Goal: Task Accomplishment & Management: Complete application form

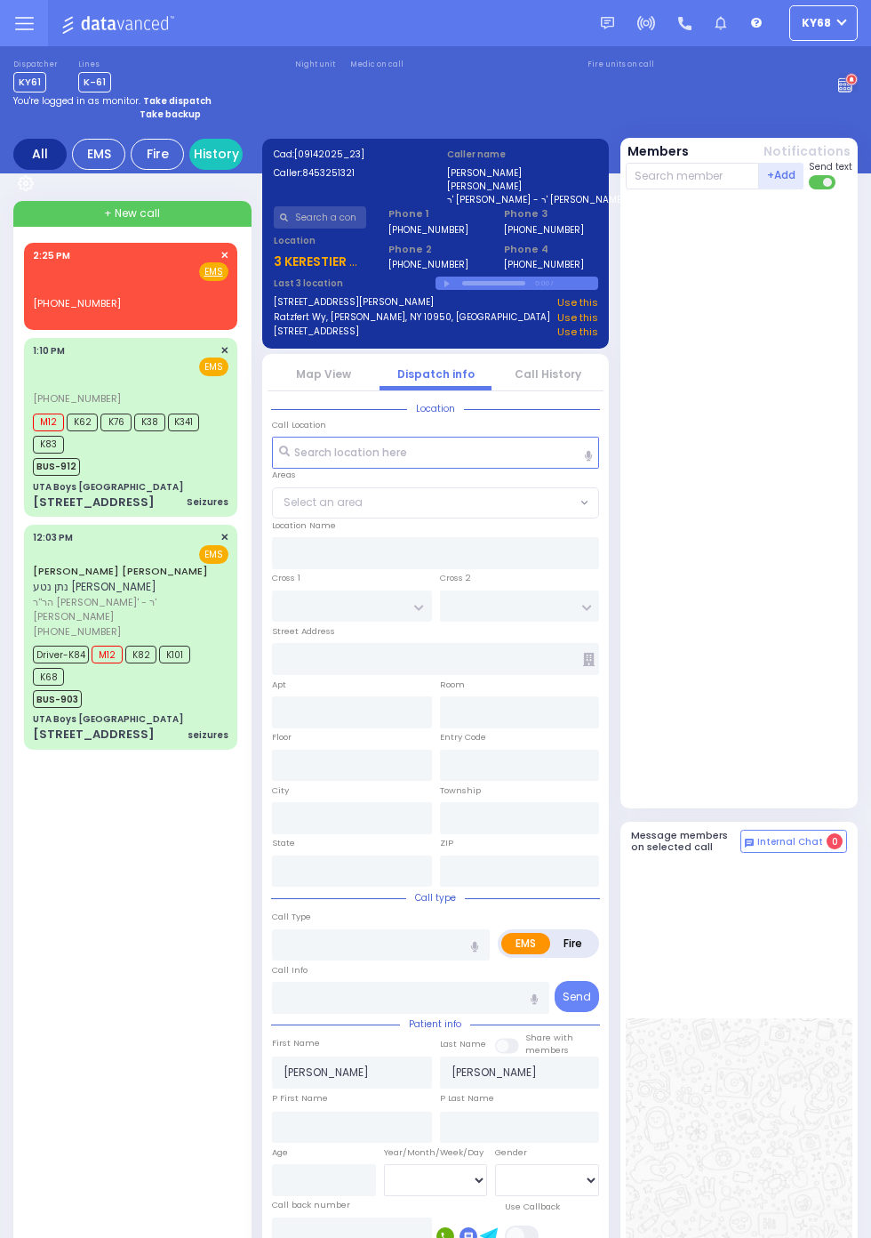
select select
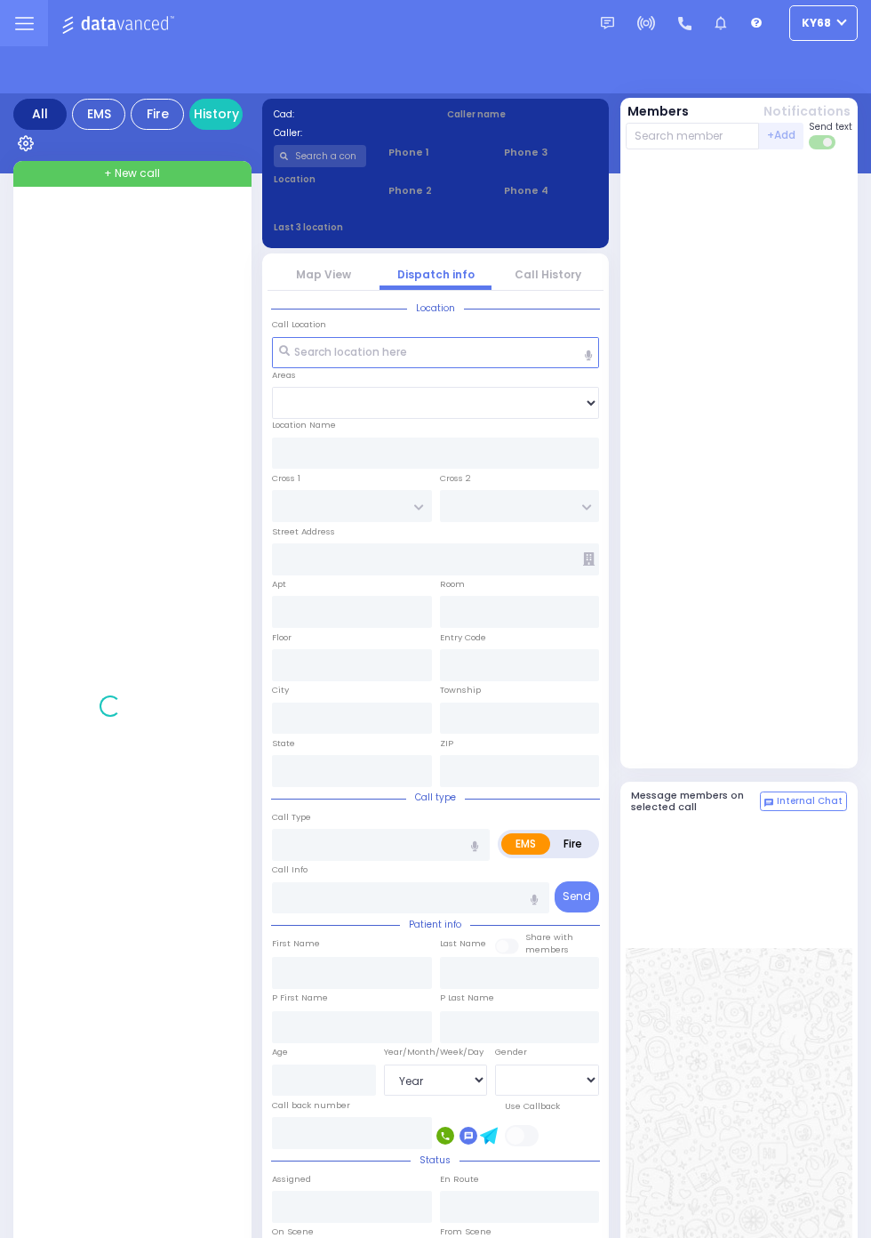
select select "Year"
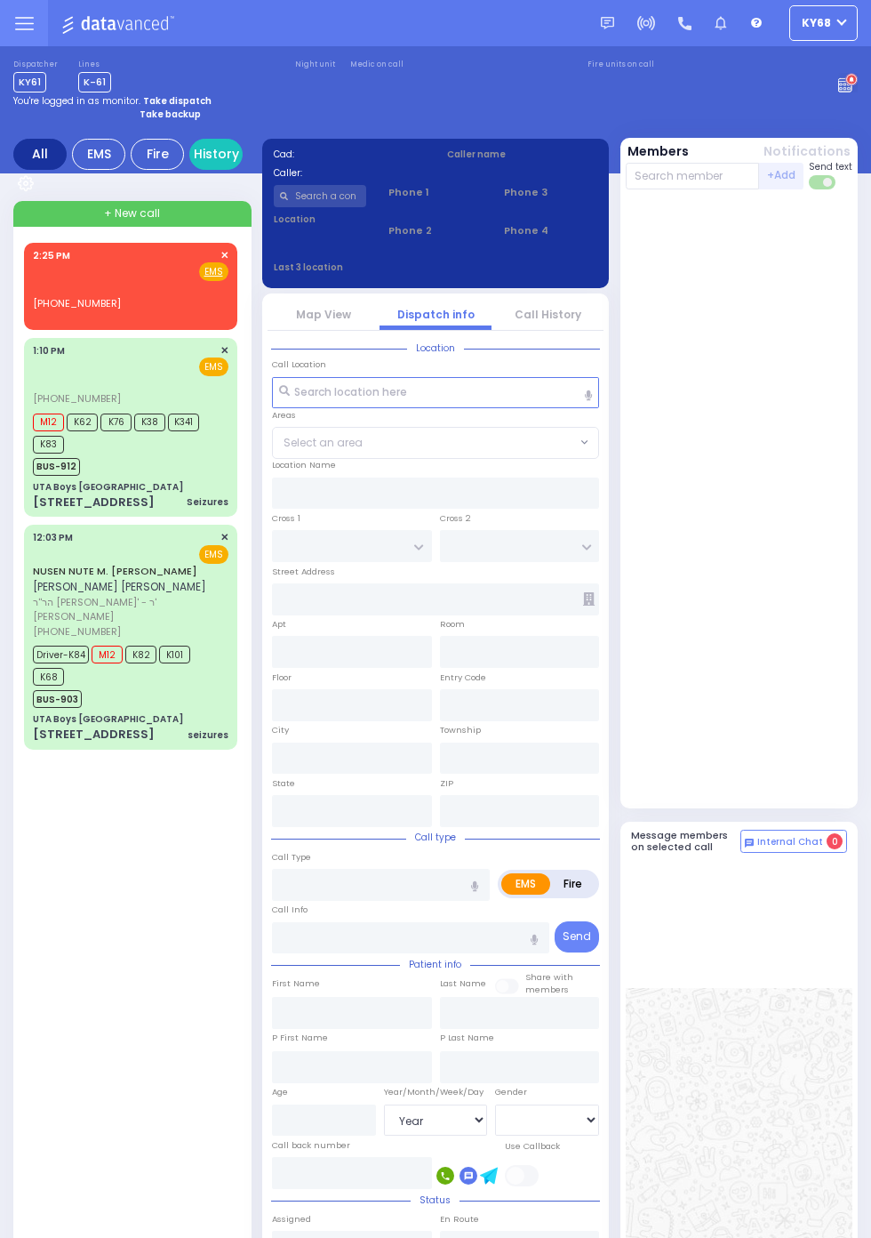
click at [313, 200] on input "text" at bounding box center [320, 196] width 93 height 22
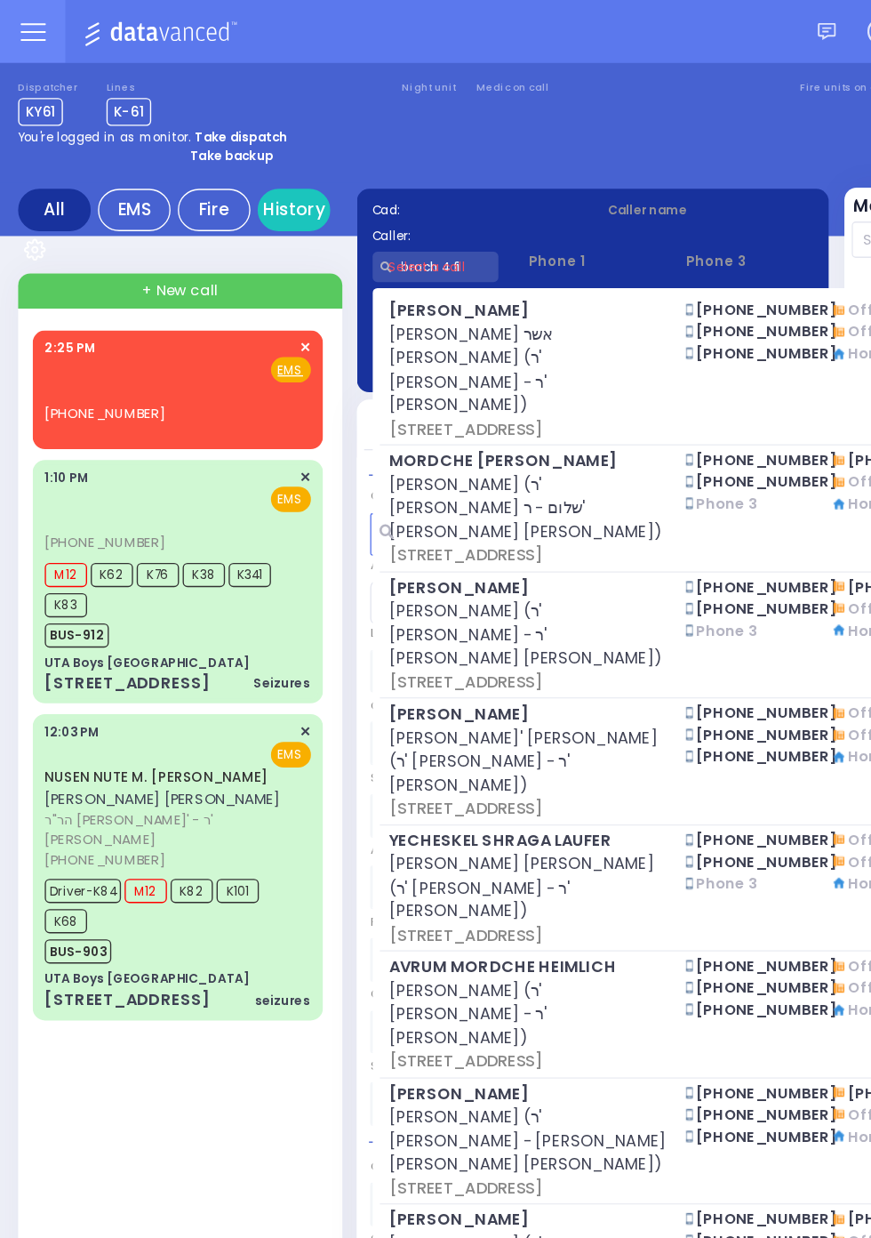
type input "brach 4 fil"
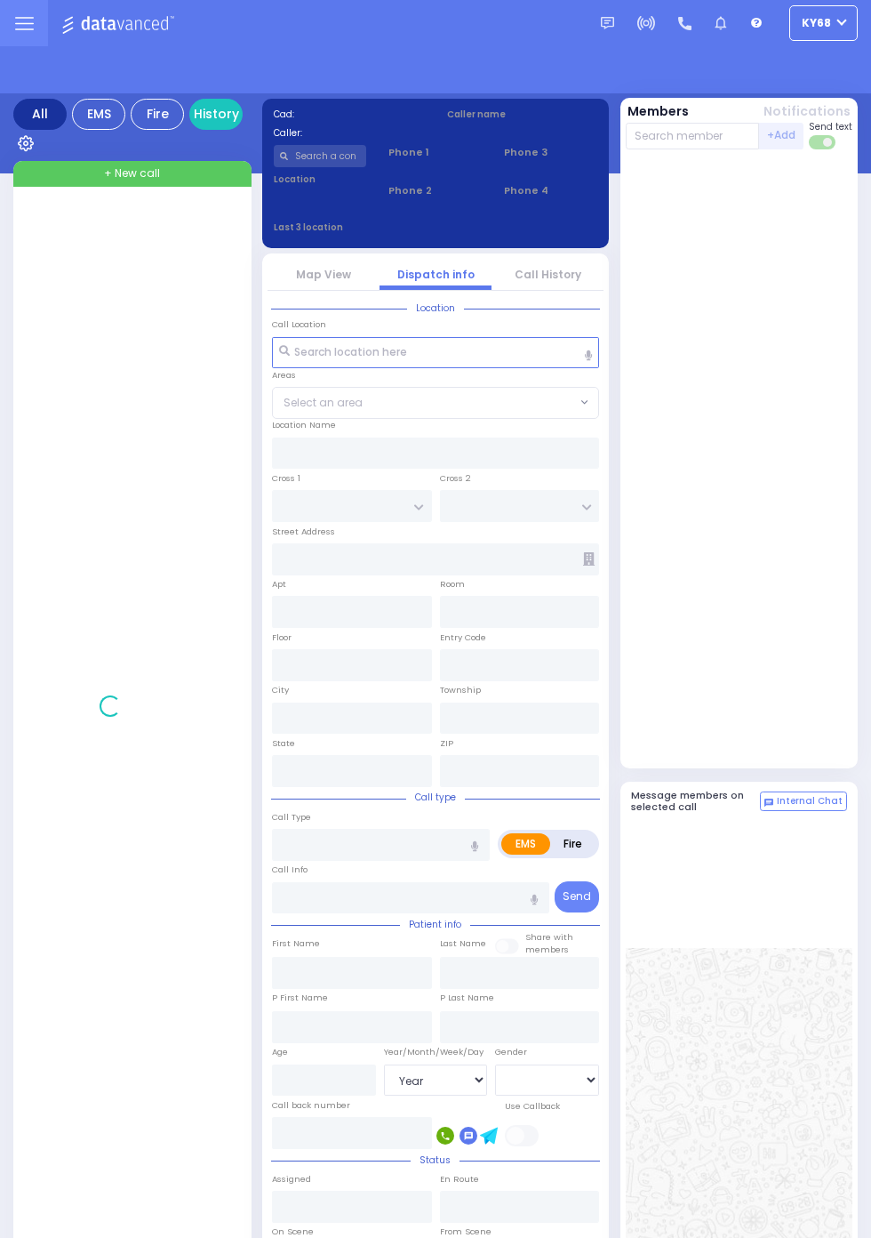
select select "Year"
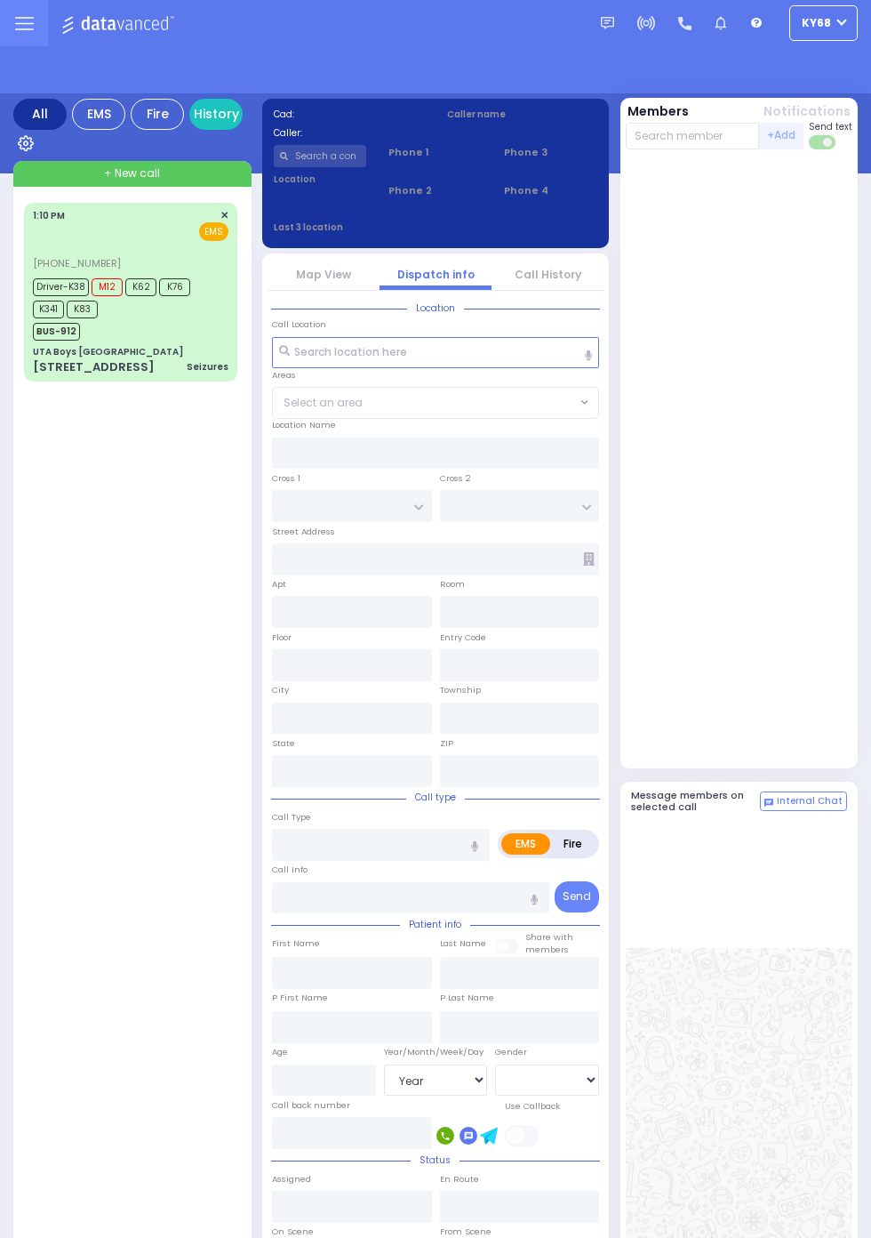
select select "Year"
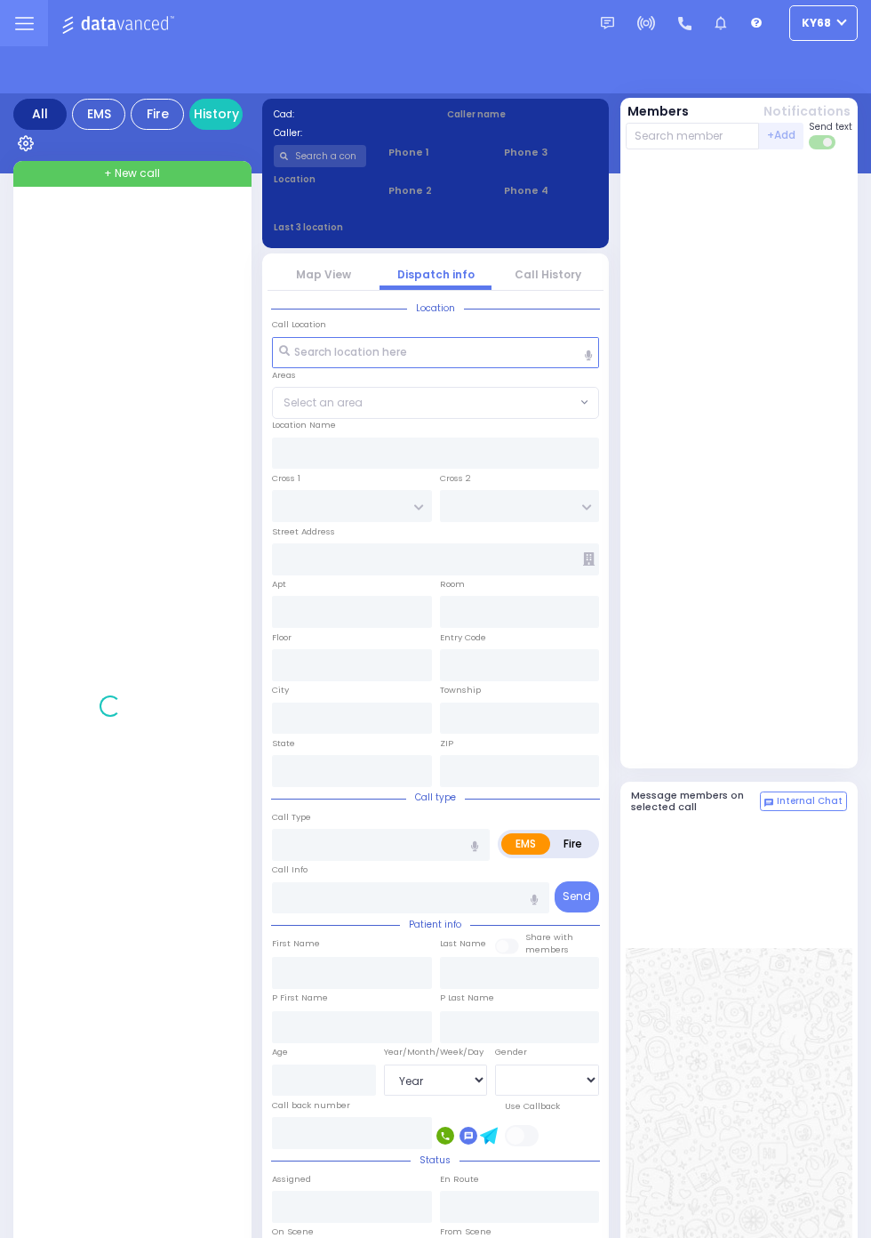
select select "Year"
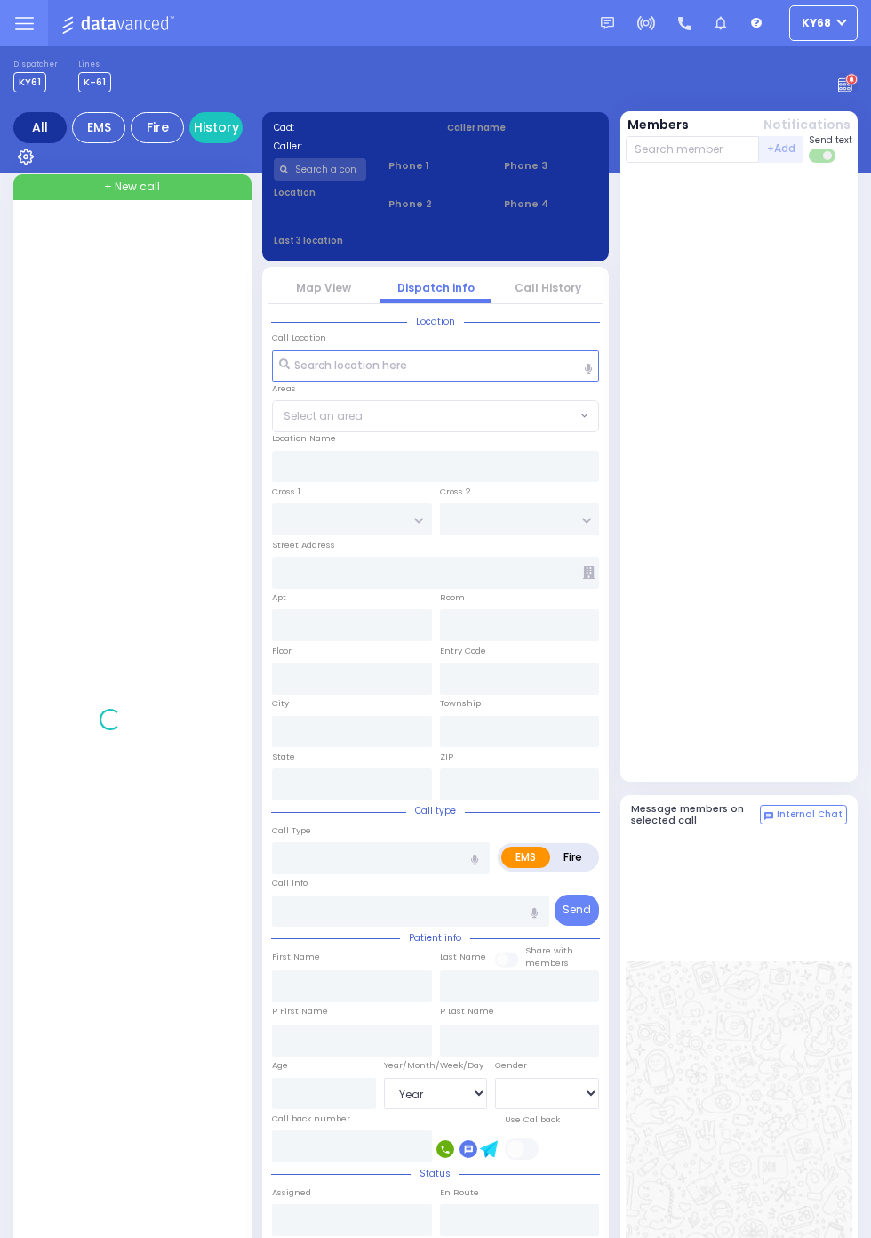
select select "Year"
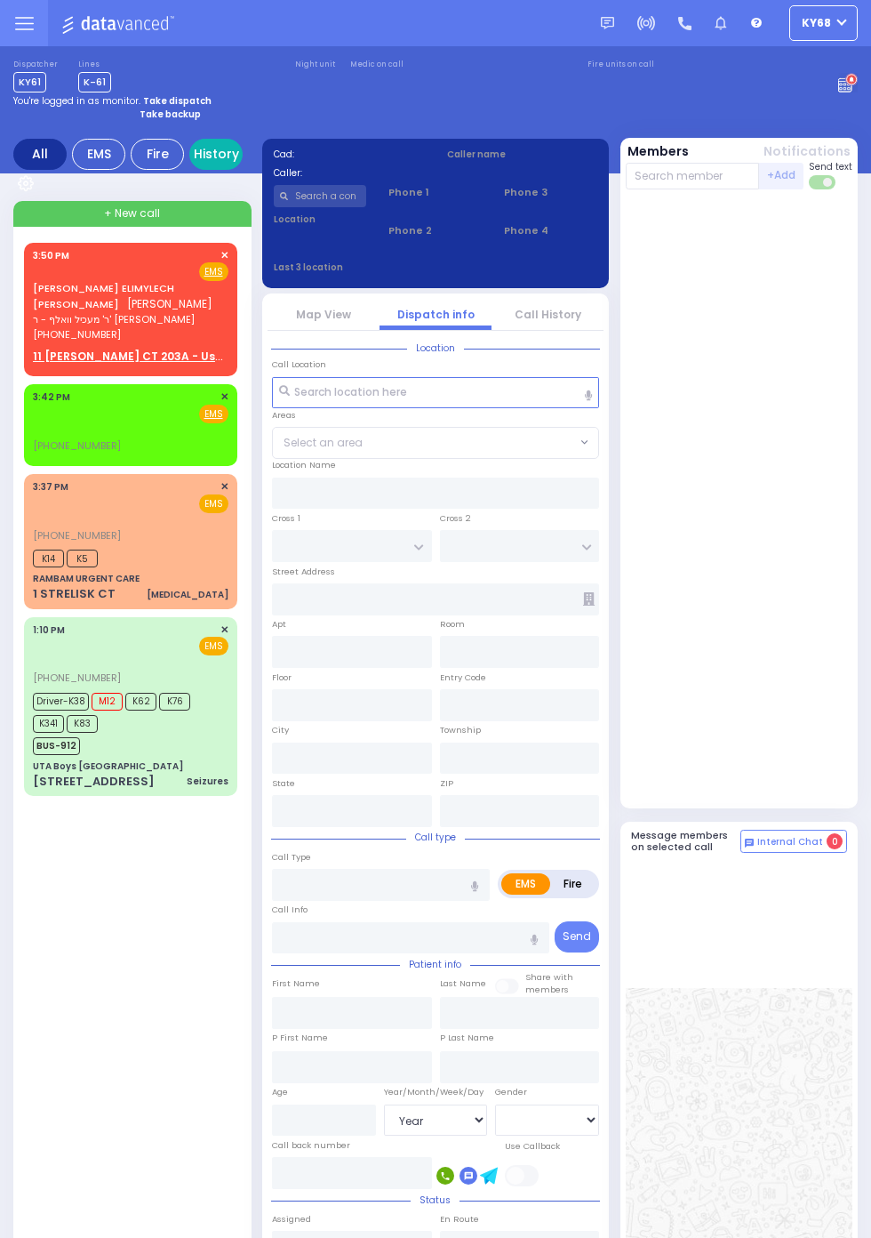
click at [243, 170] on link "History" at bounding box center [215, 154] width 53 height 31
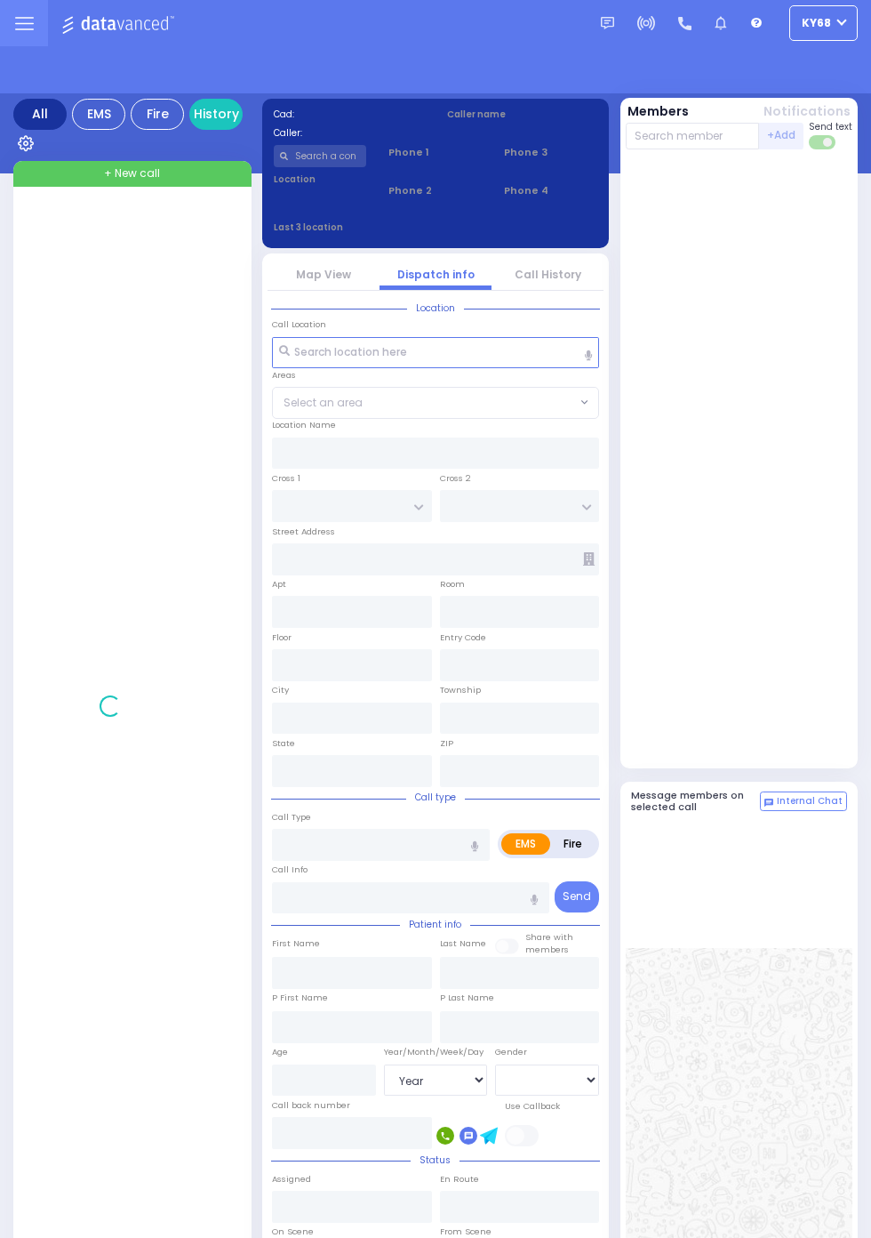
select select "Year"
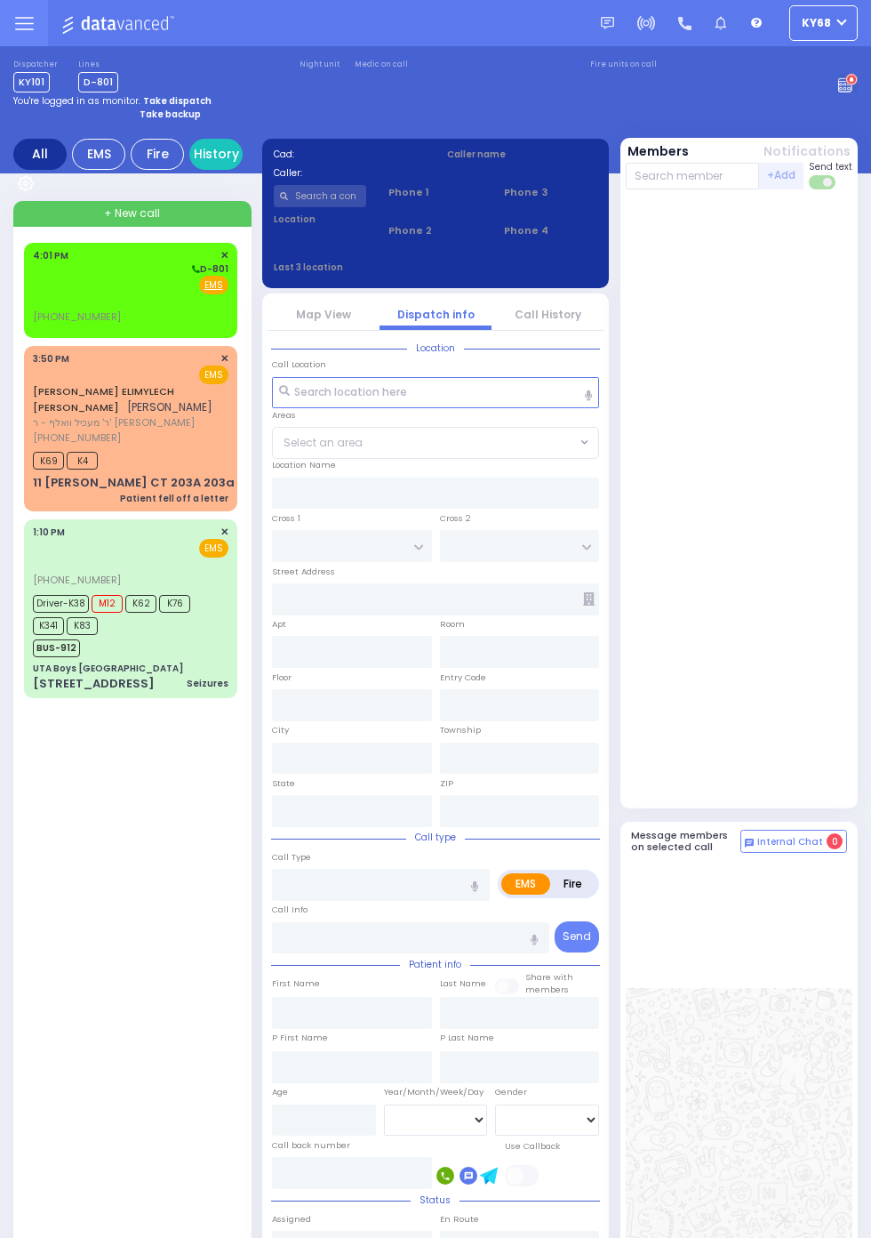
click at [33, 282] on div "Fire EMS" at bounding box center [131, 285] width 196 height 18
select select
radio input "true"
select select
type input "16:01"
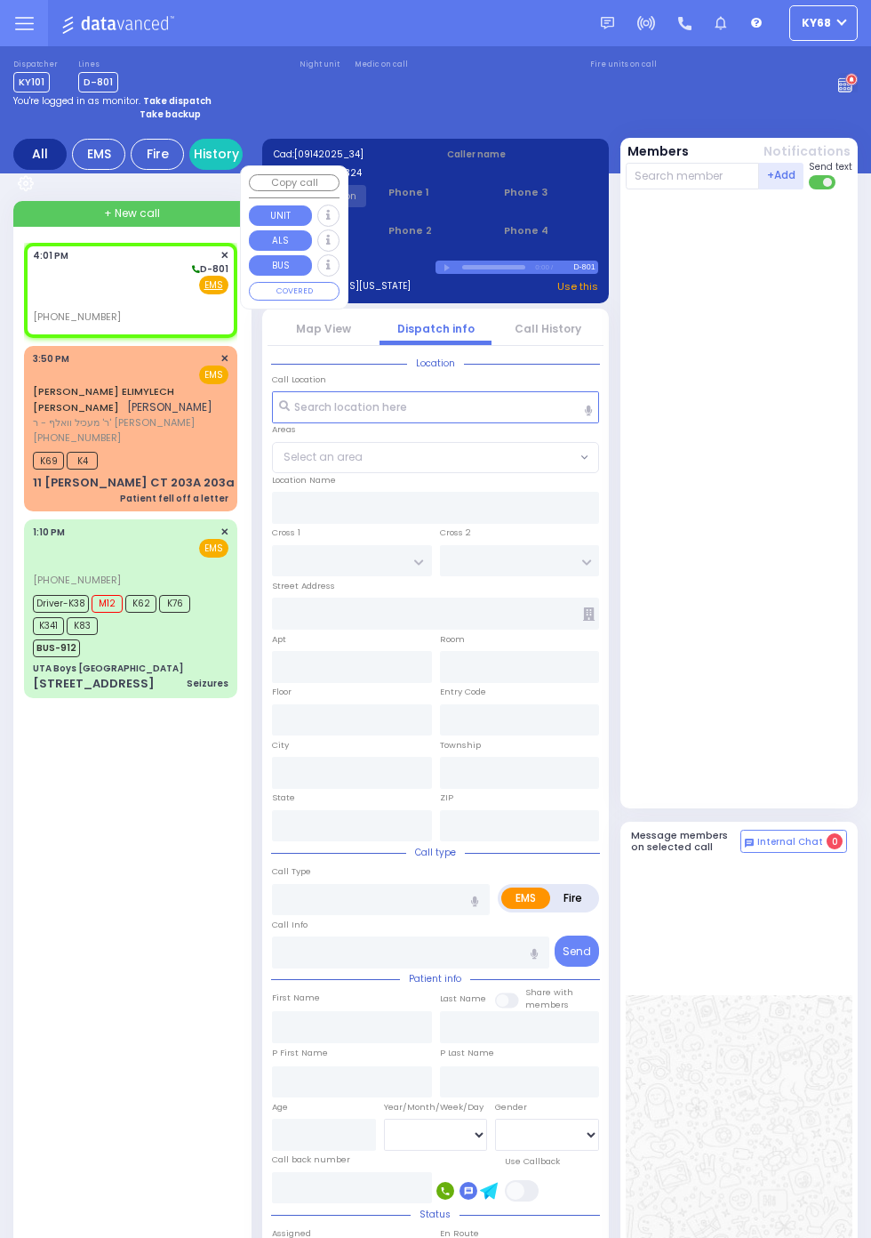
click at [851, 737] on div at bounding box center [741, 499] width 231 height 604
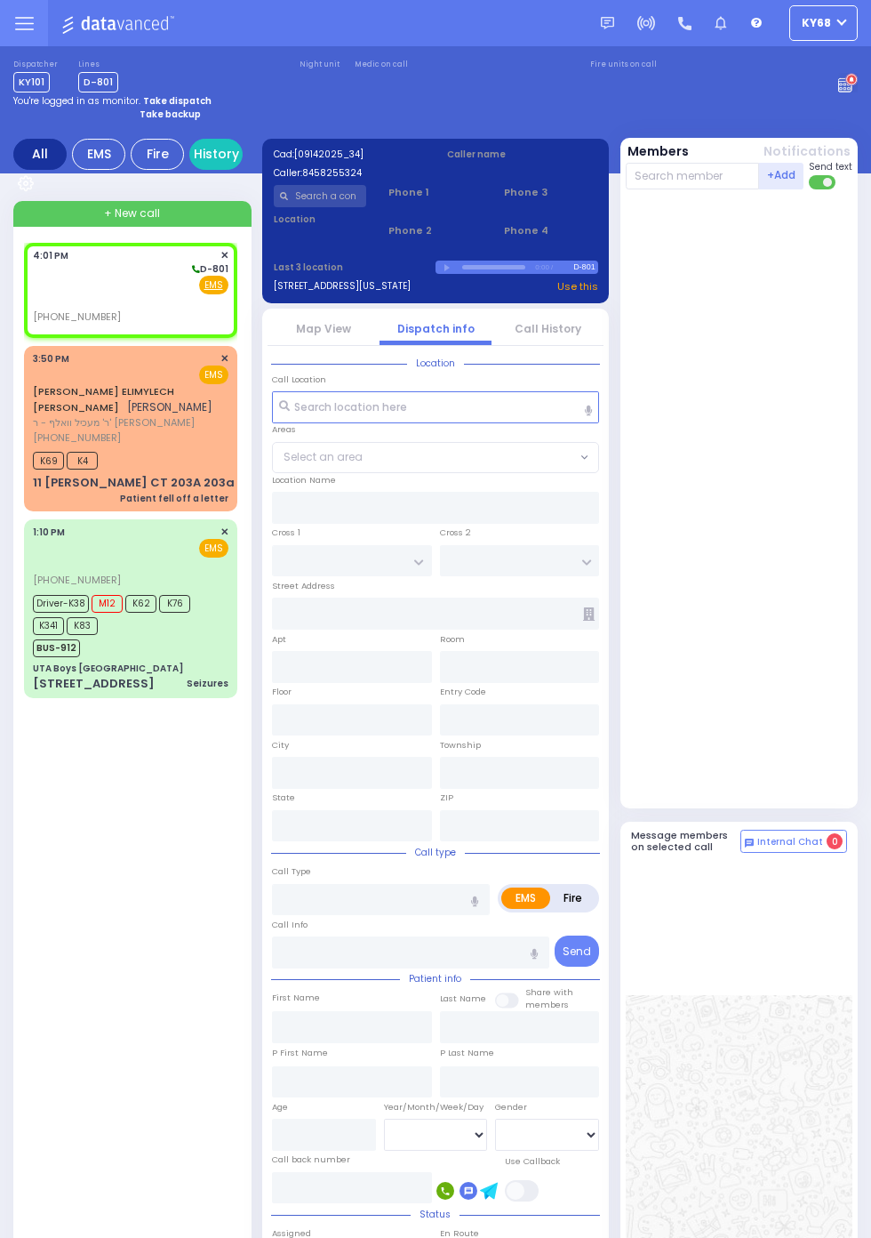
click at [582, 336] on link "Call History" at bounding box center [548, 328] width 67 height 15
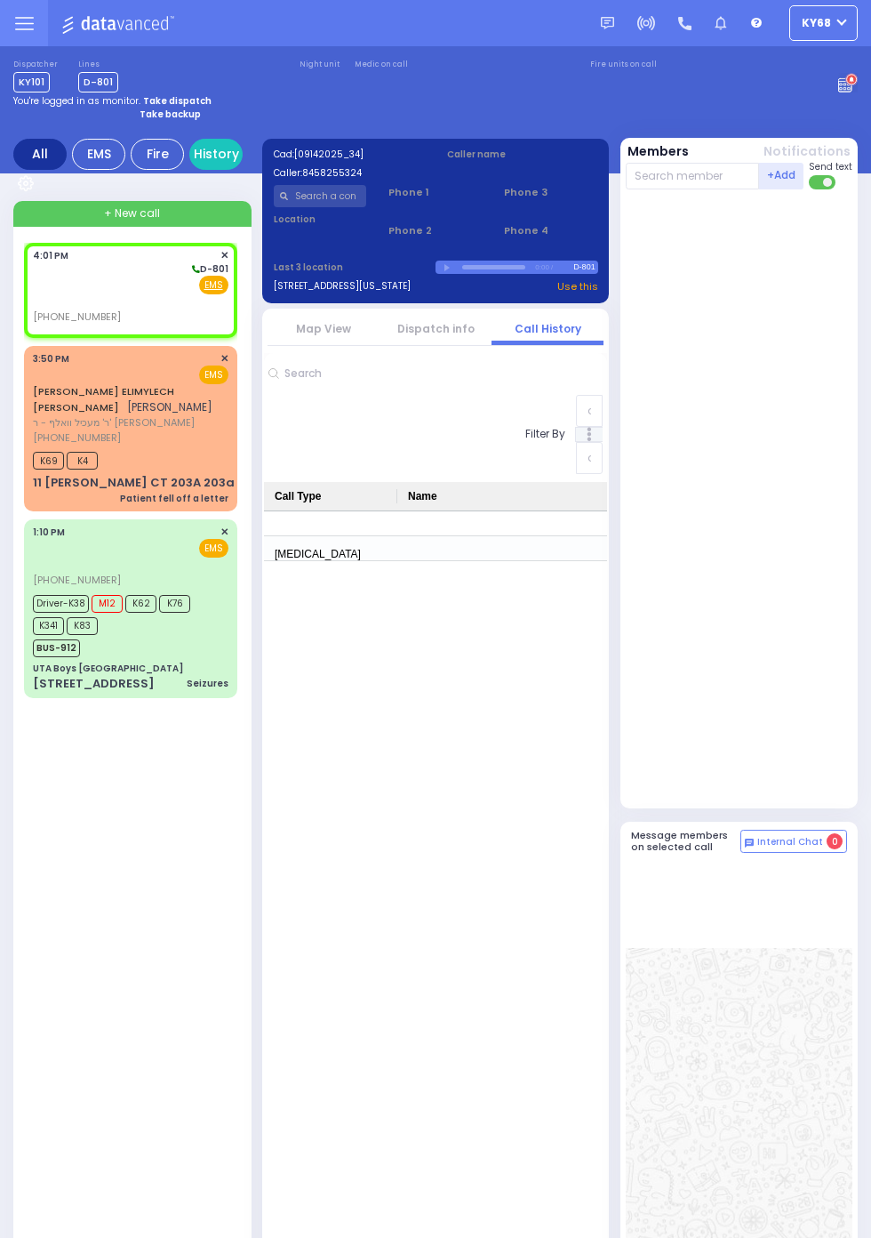
click at [436, 324] on link "Dispatch info" at bounding box center [435, 328] width 77 height 15
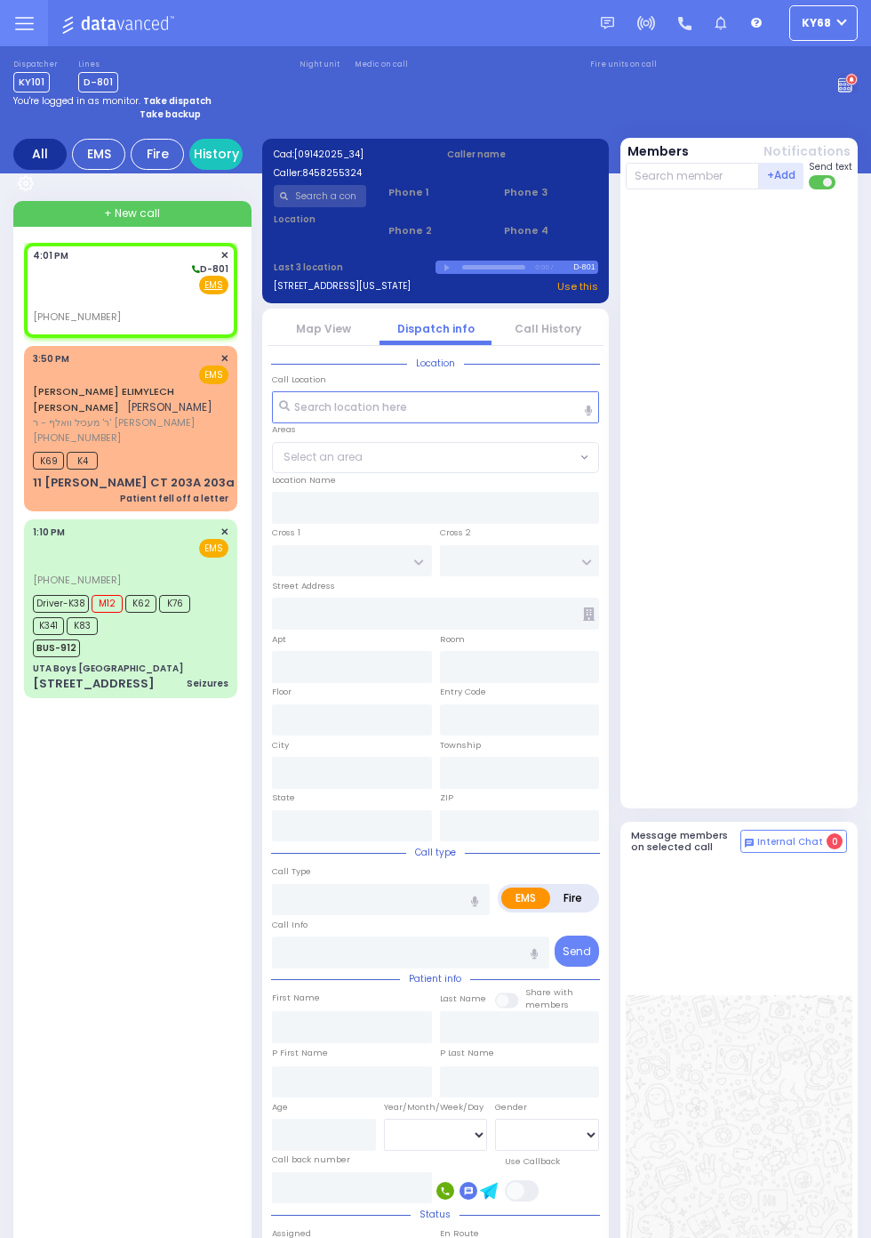
select select
radio input "true"
select select
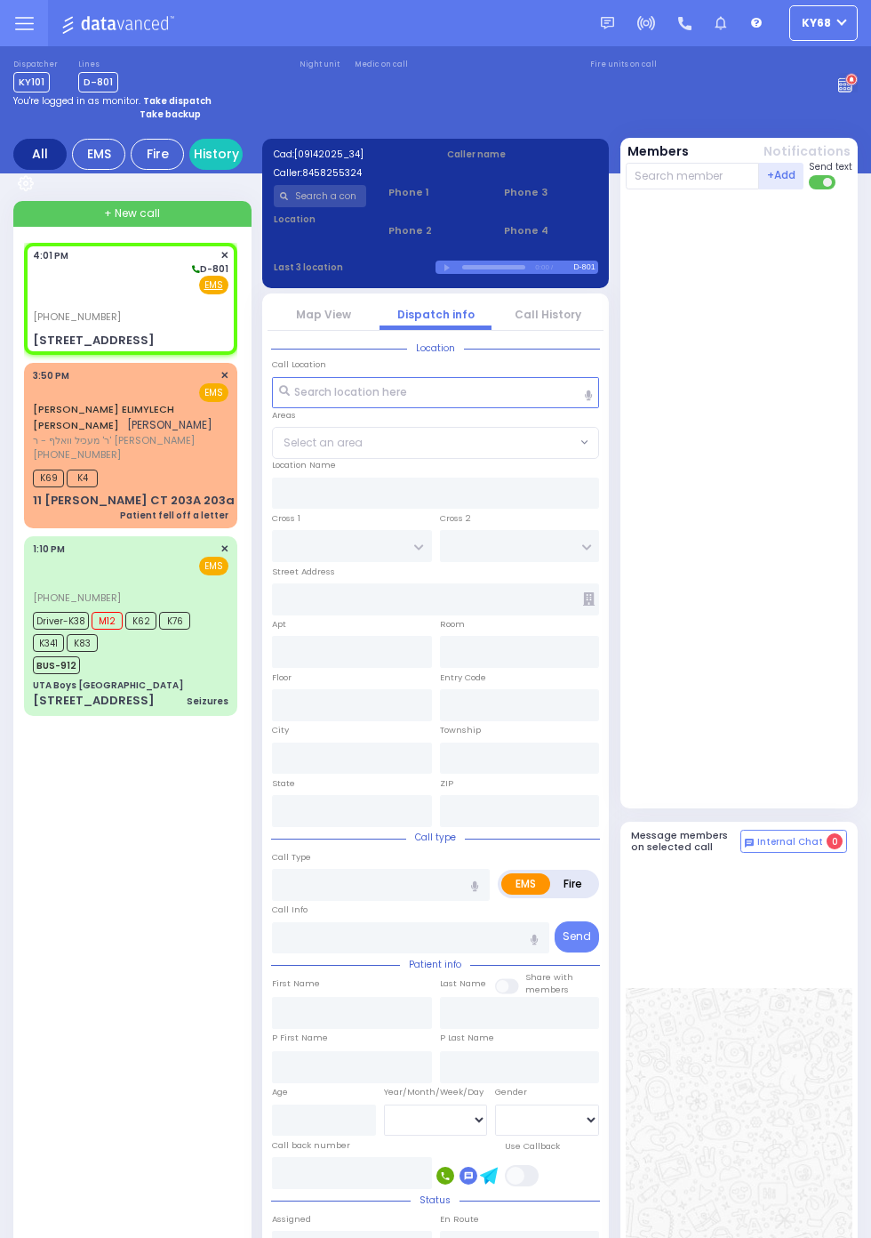
type input "S.M. ROSMER RD"
type input "8 Ungvar St"
type input "Monroe"
type input "New York"
type input "10950"
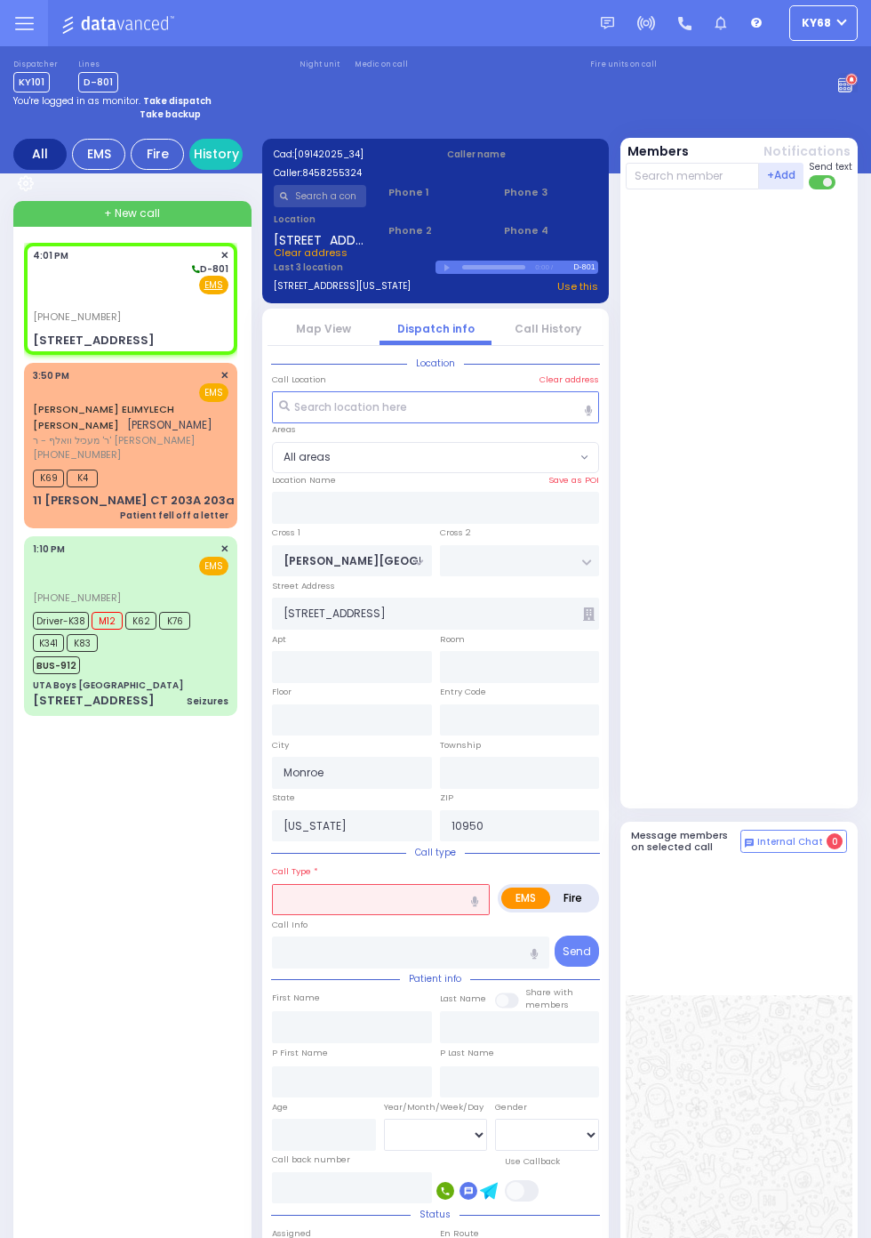
select select
radio input "true"
select select
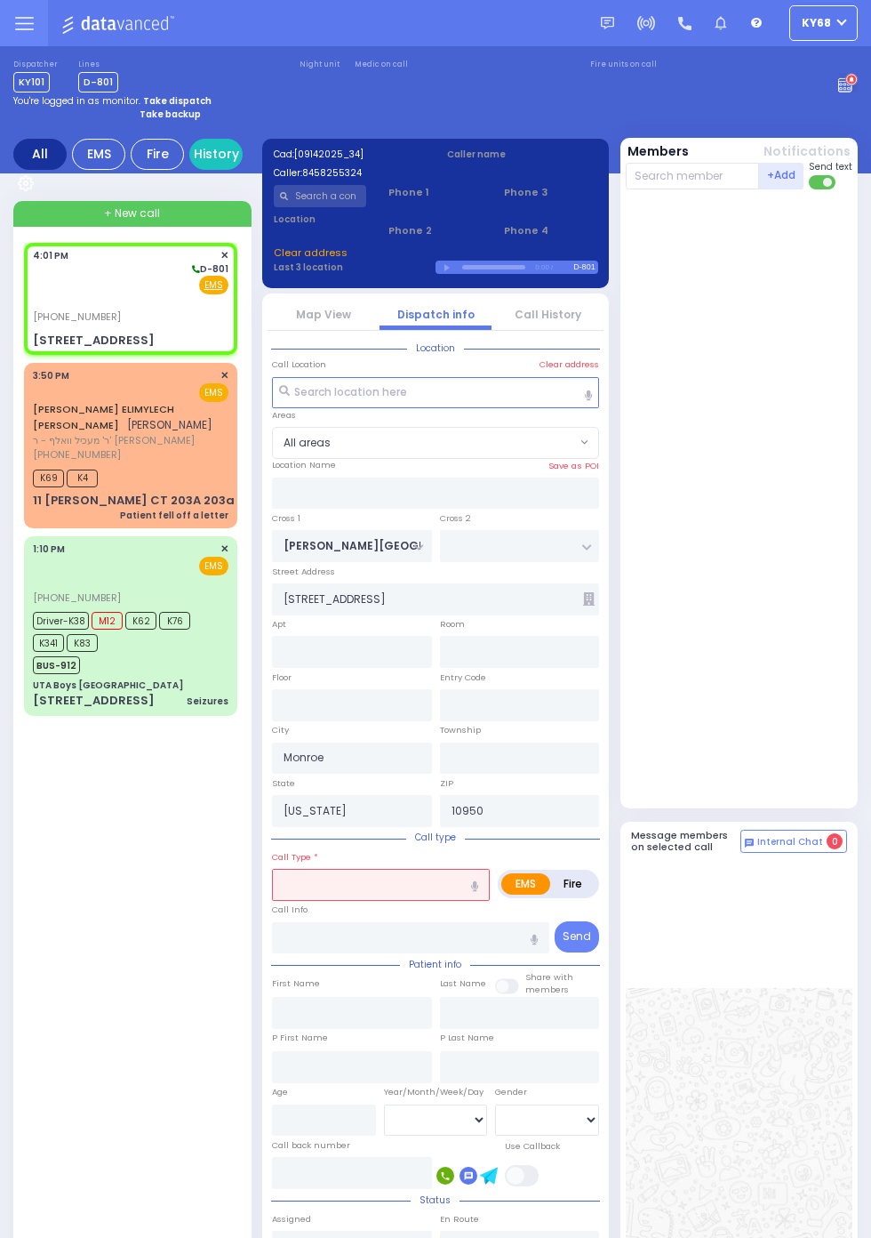
type input "106"
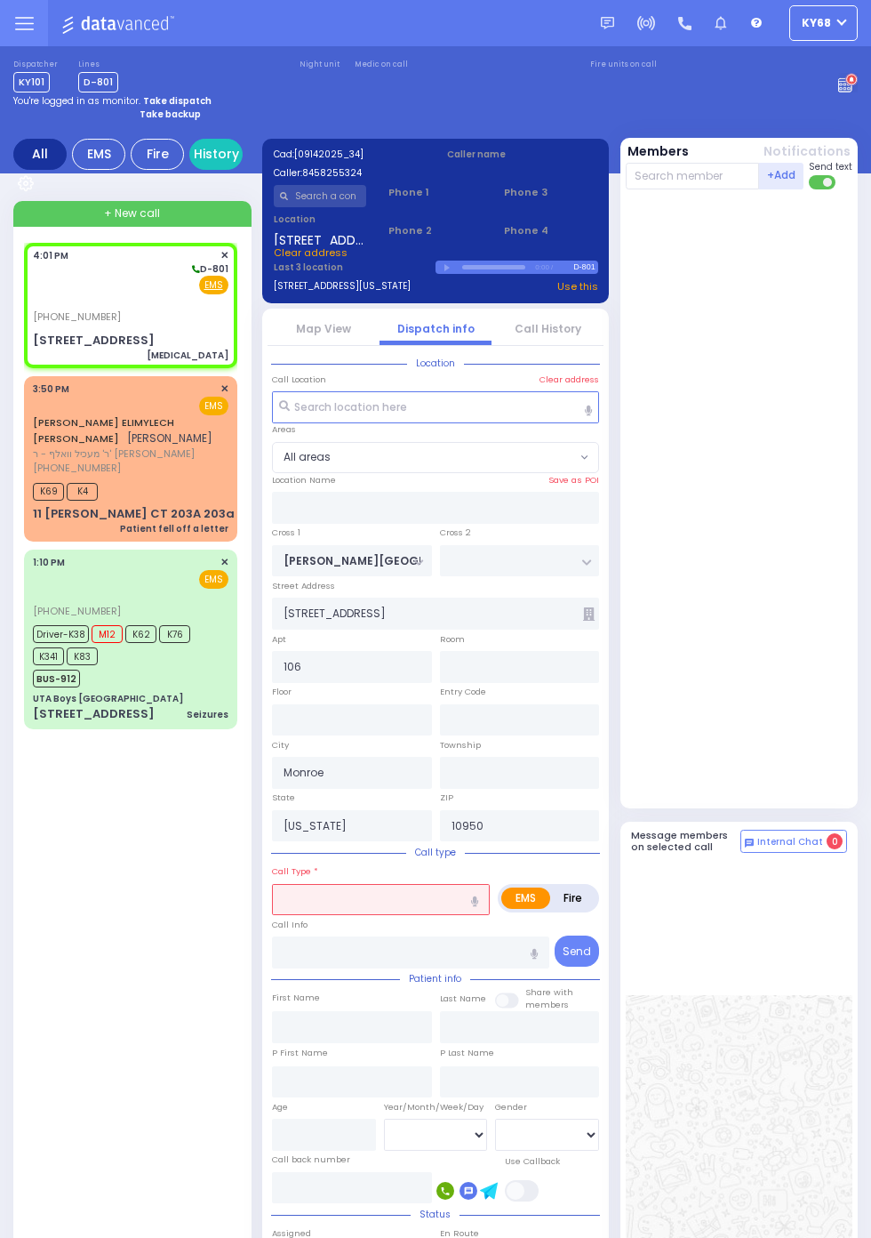
select select
type input "Dislocation"
radio input "true"
type input "2"
select select "Year"
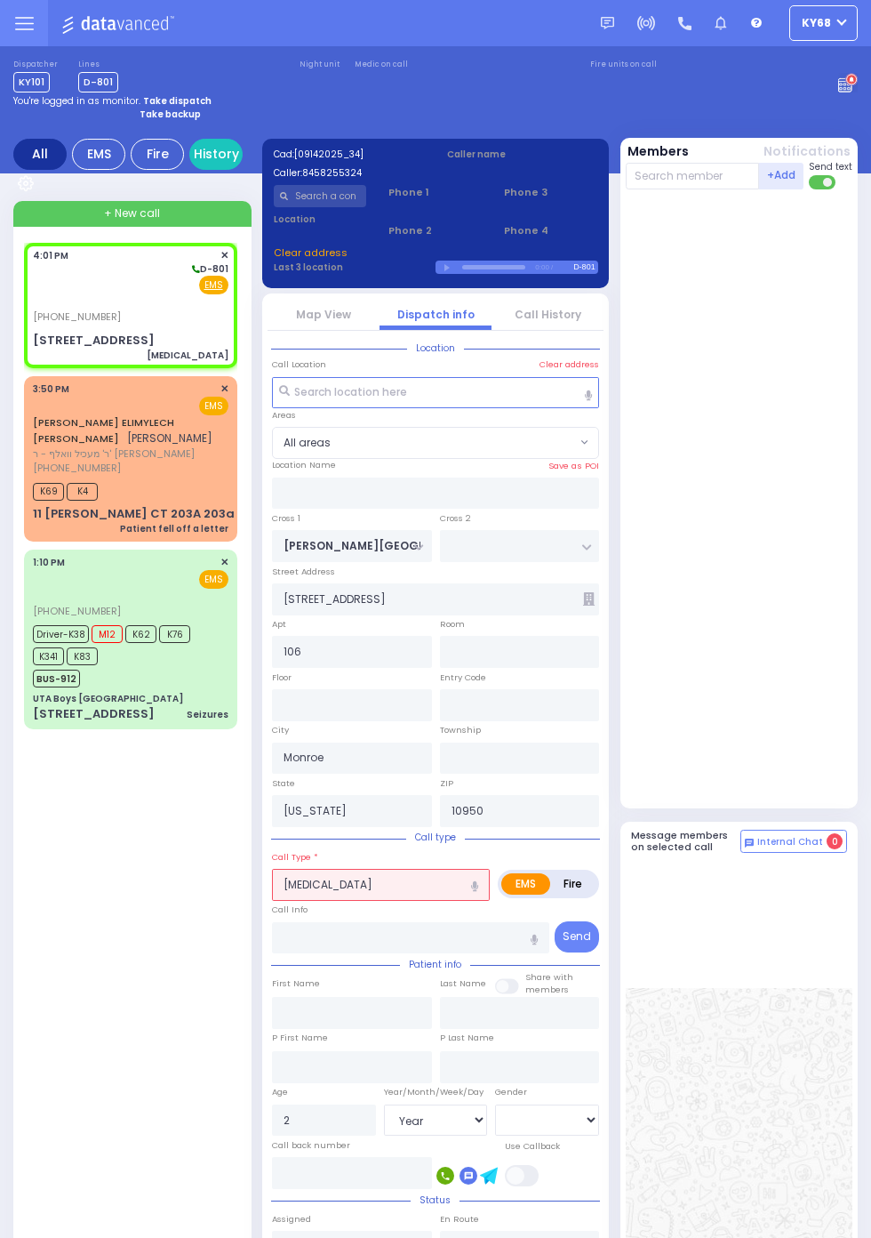
select select
radio input "true"
select select "Year"
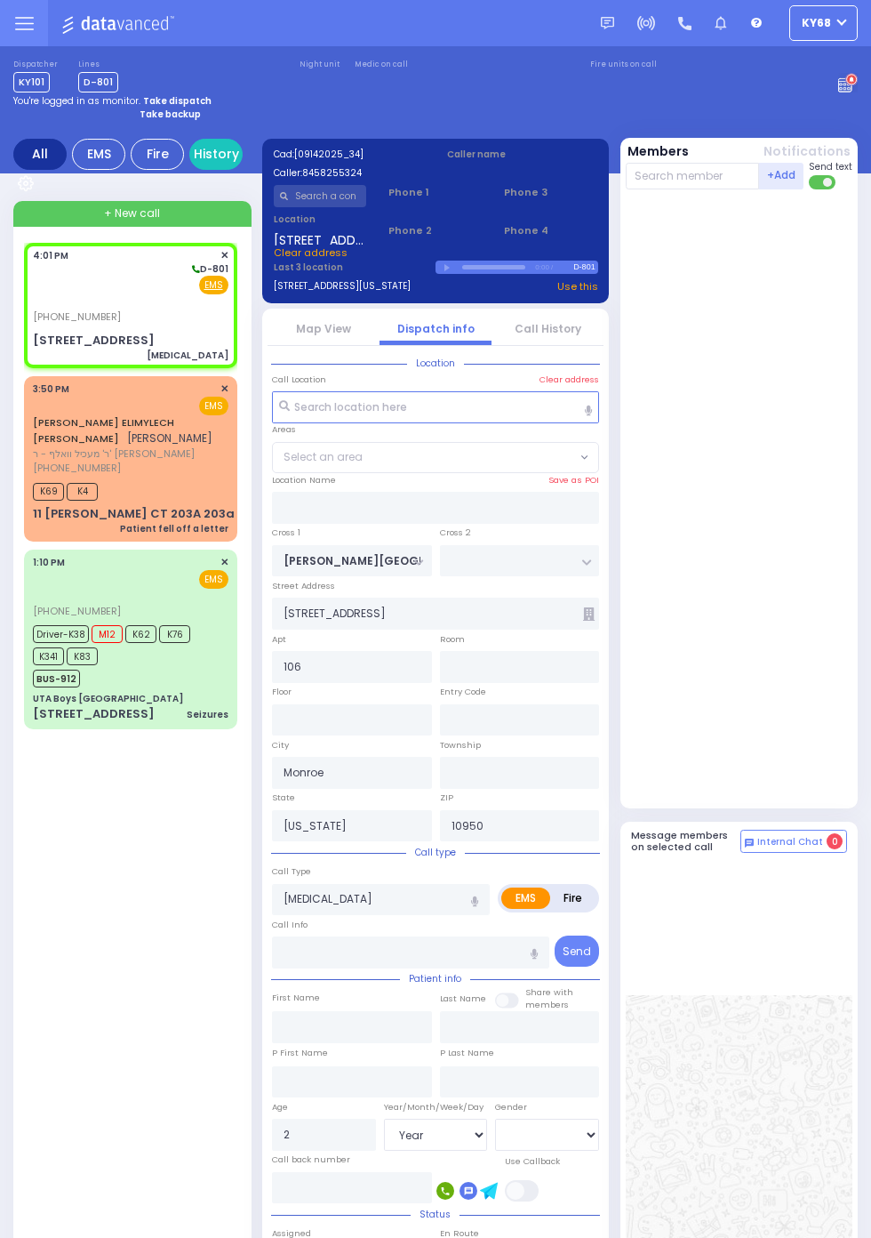
radio input "true"
select select "Year"
select select "All areas"
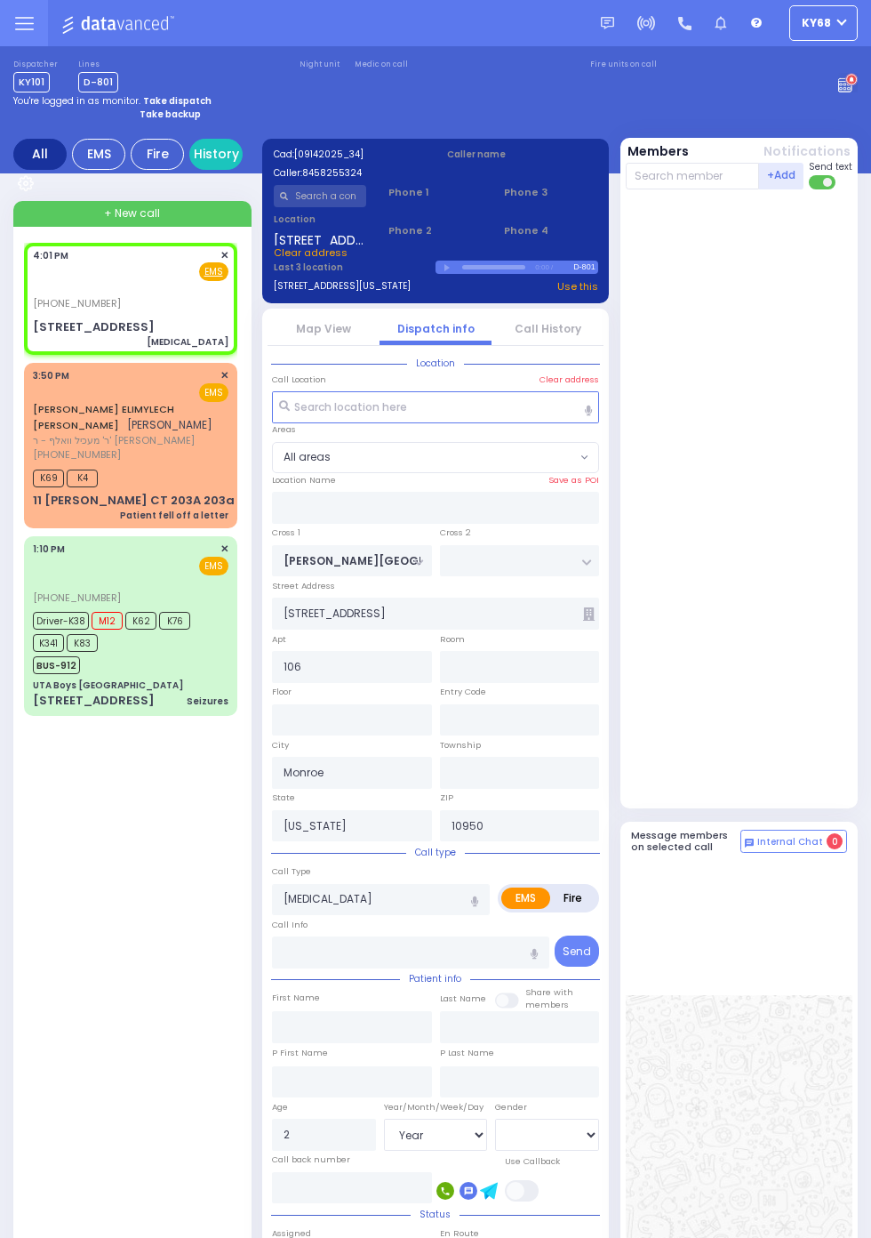
select select
radio input "true"
select select "Year"
